Goal: Task Accomplishment & Management: Use online tool/utility

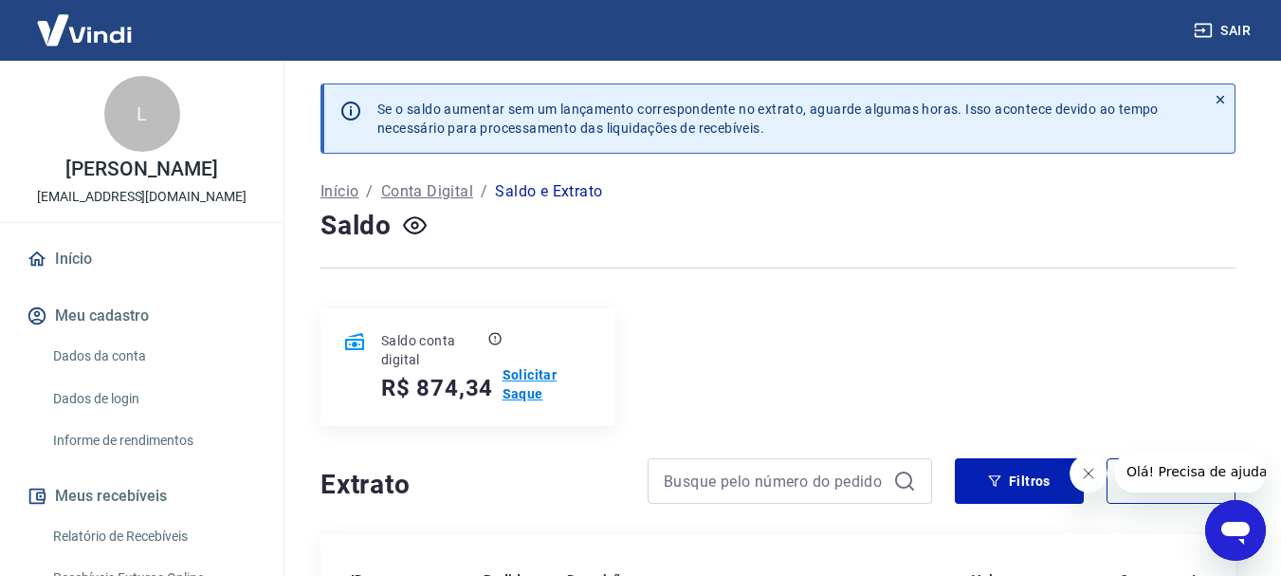
click at [533, 386] on p "Solicitar Saque" at bounding box center [548, 384] width 90 height 38
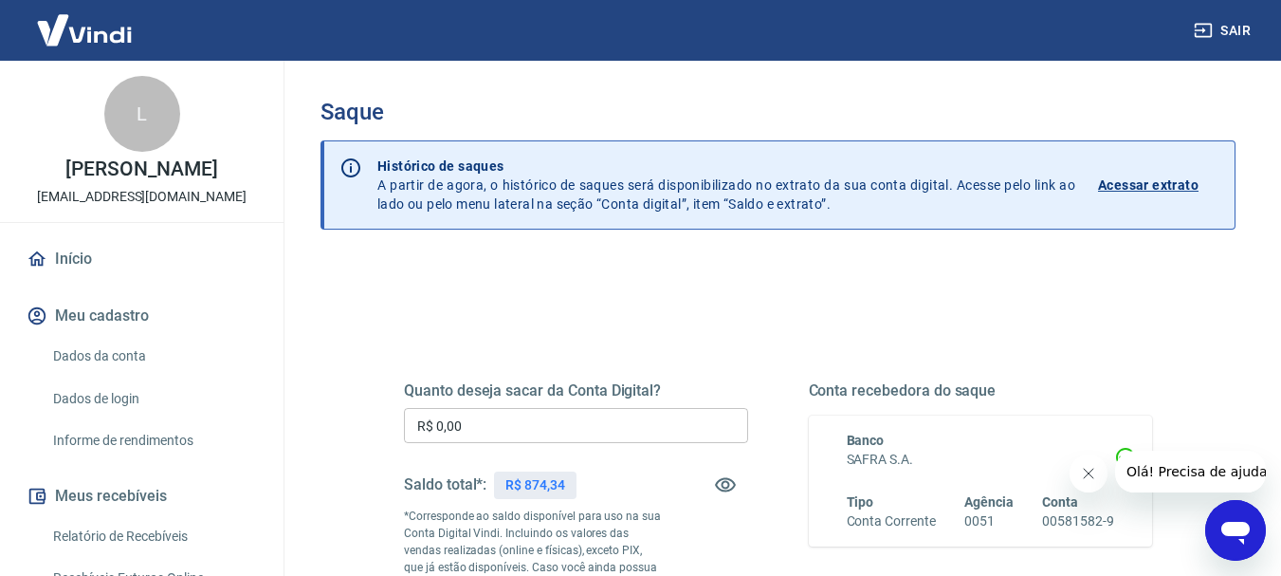
click at [467, 416] on input "R$ 0,00" at bounding box center [576, 425] width 344 height 35
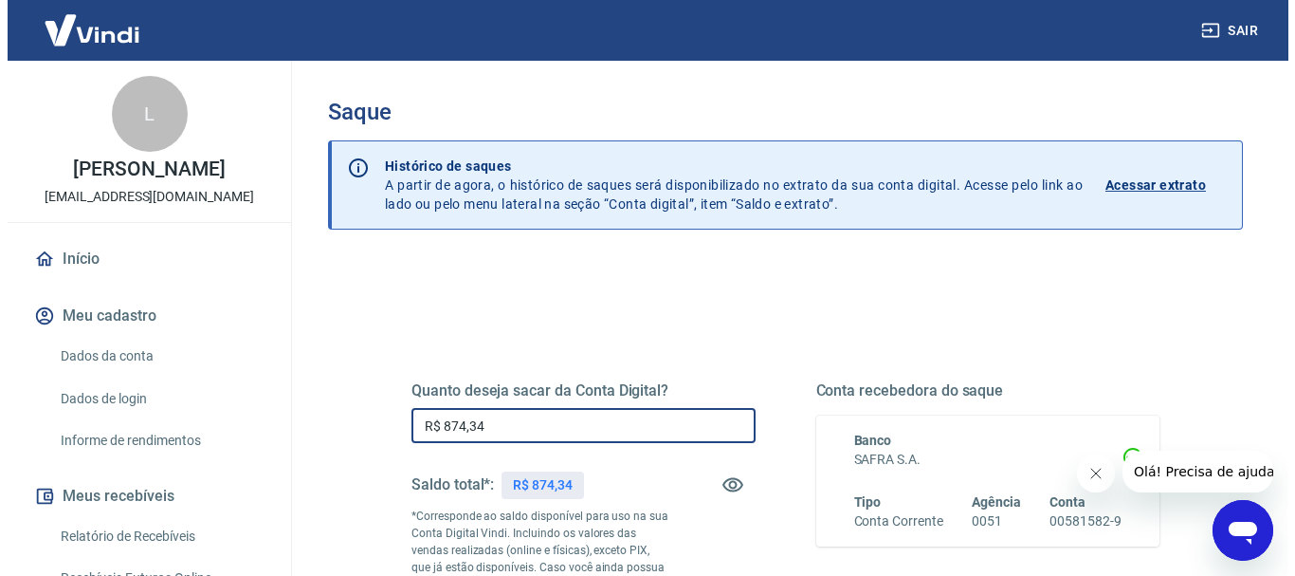
scroll to position [285, 0]
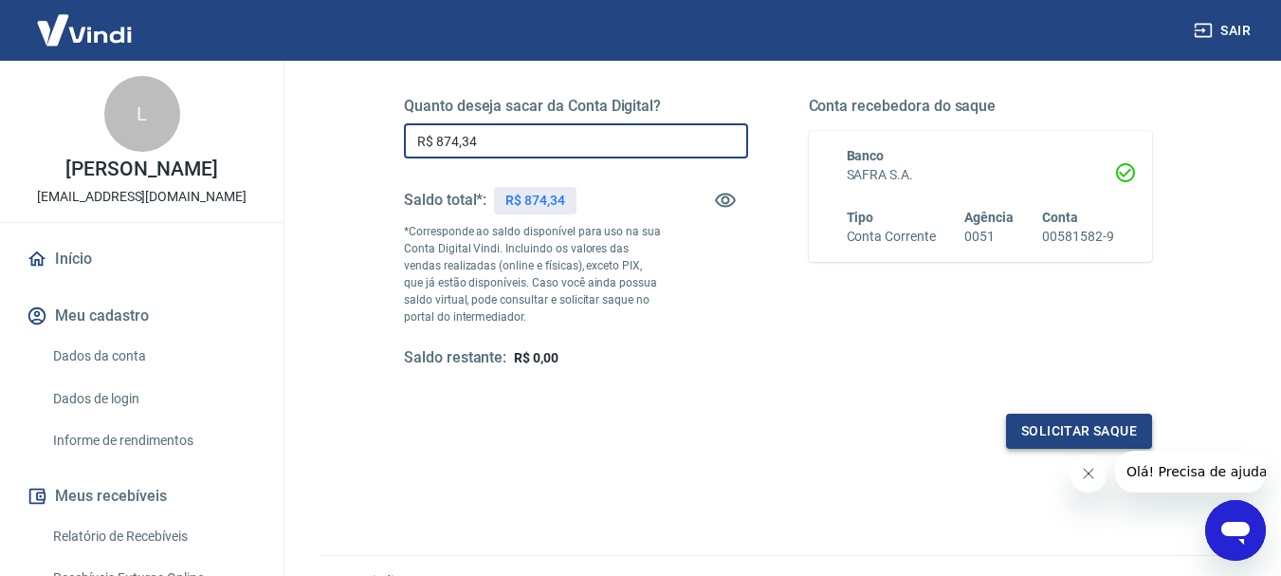
type input "R$ 874,34"
click at [1054, 422] on button "Solicitar saque" at bounding box center [1079, 430] width 146 height 35
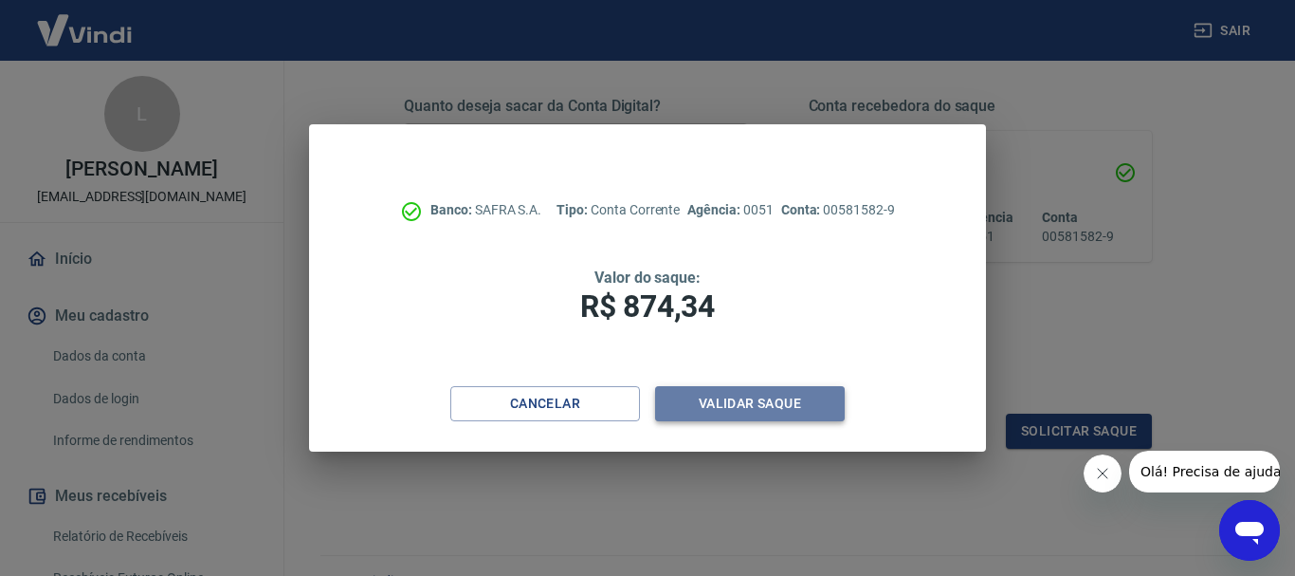
click at [743, 407] on button "Validar saque" at bounding box center [750, 403] width 190 height 35
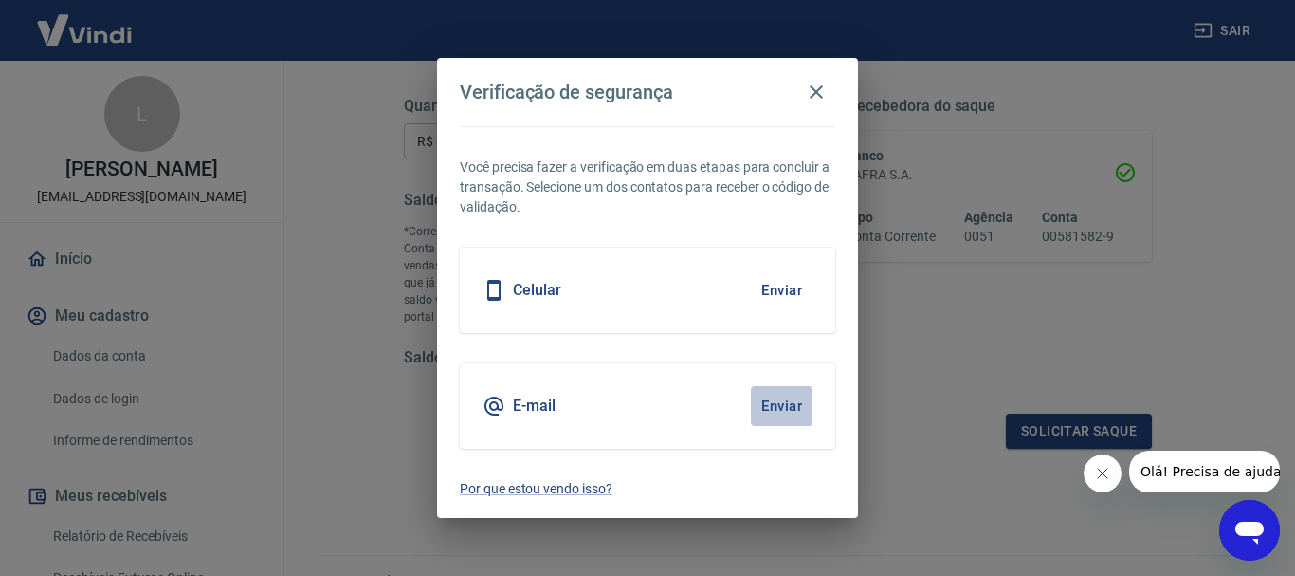
click at [788, 408] on button "Enviar" at bounding box center [782, 406] width 62 height 40
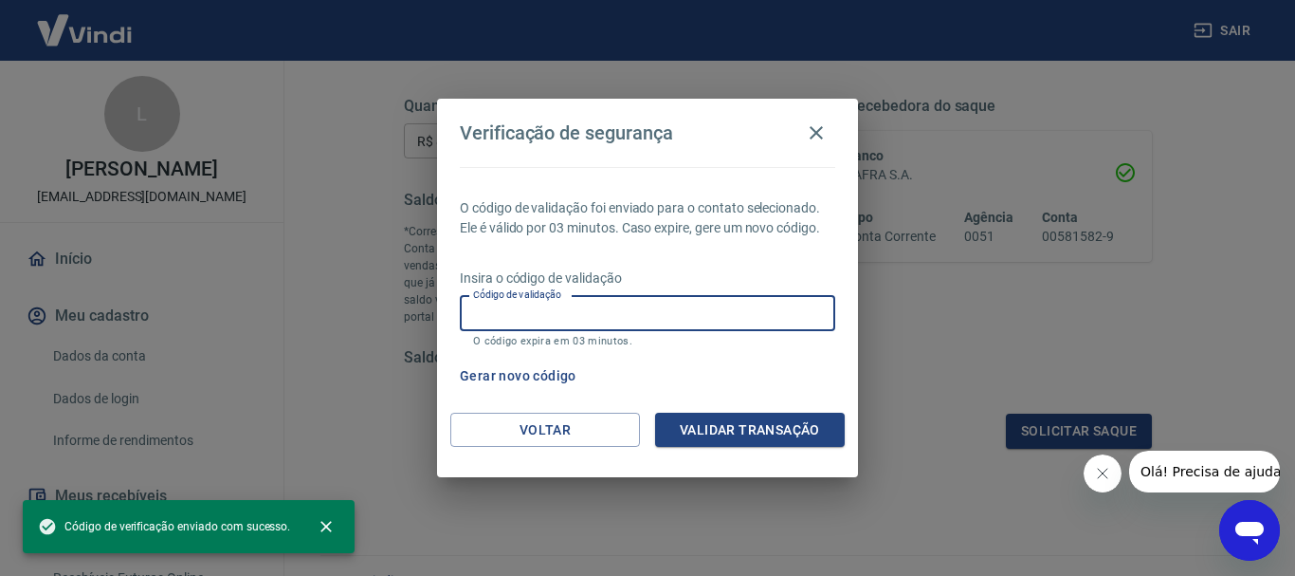
click at [510, 313] on input "Código de validação" at bounding box center [648, 313] width 376 height 35
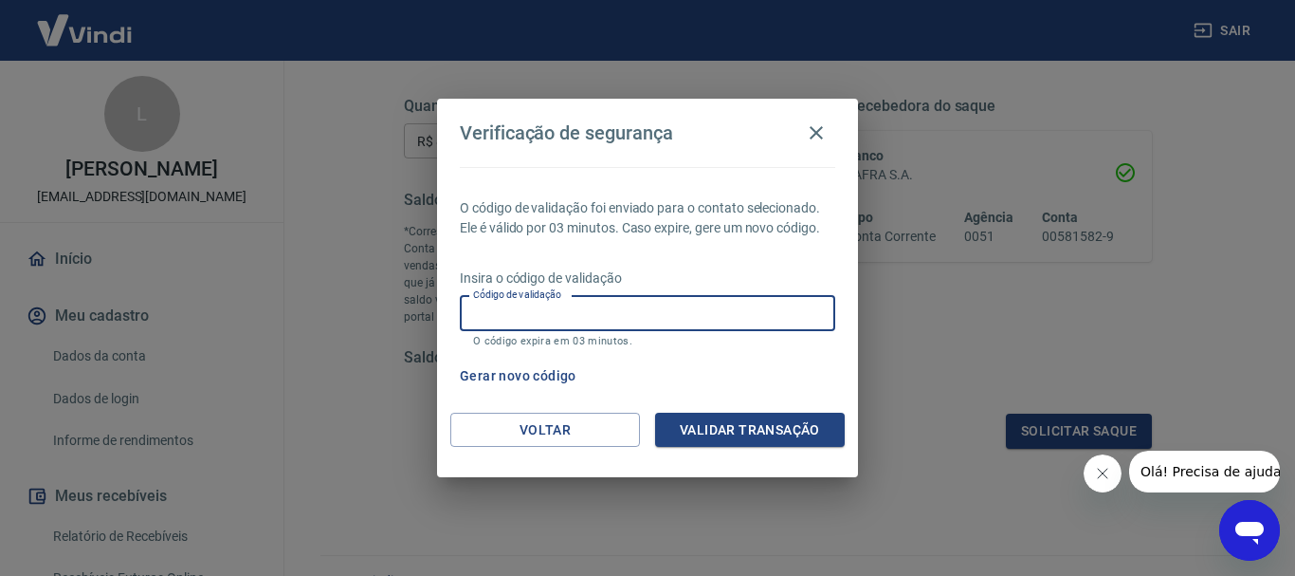
paste input "203247"
type input "203247"
click at [731, 429] on button "Validar transação" at bounding box center [750, 430] width 190 height 35
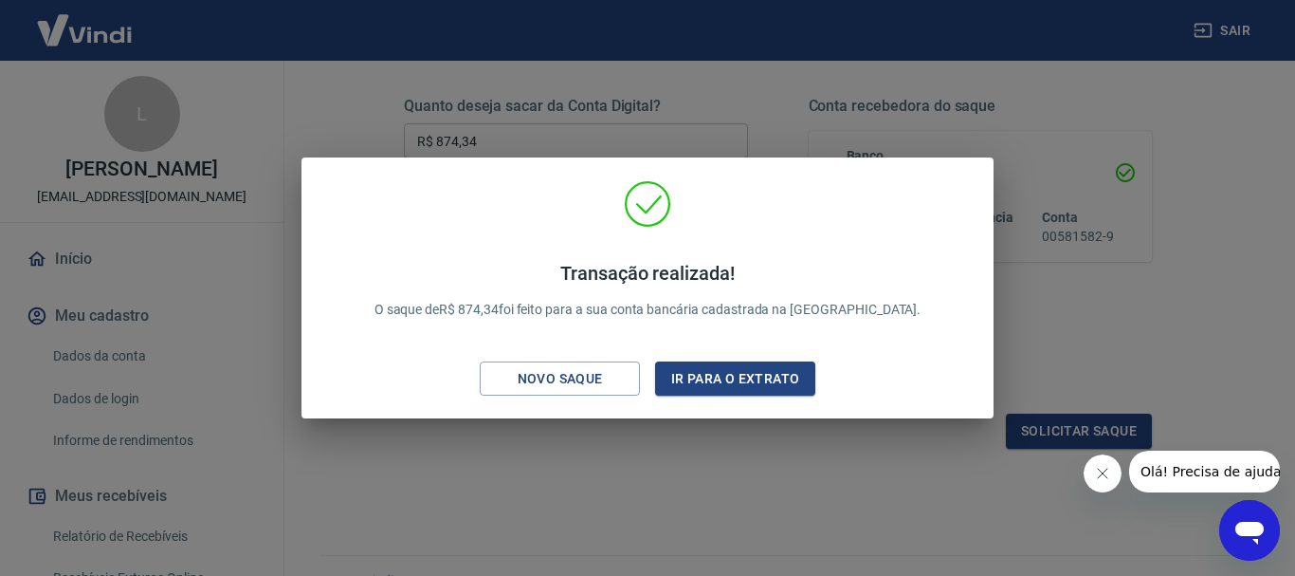
click at [719, 57] on div "Transação realizada! O saque de R$ 874,34 foi feito para a sua conta bancária c…" at bounding box center [647, 288] width 1295 height 576
